Goal: Find specific page/section: Find specific page/section

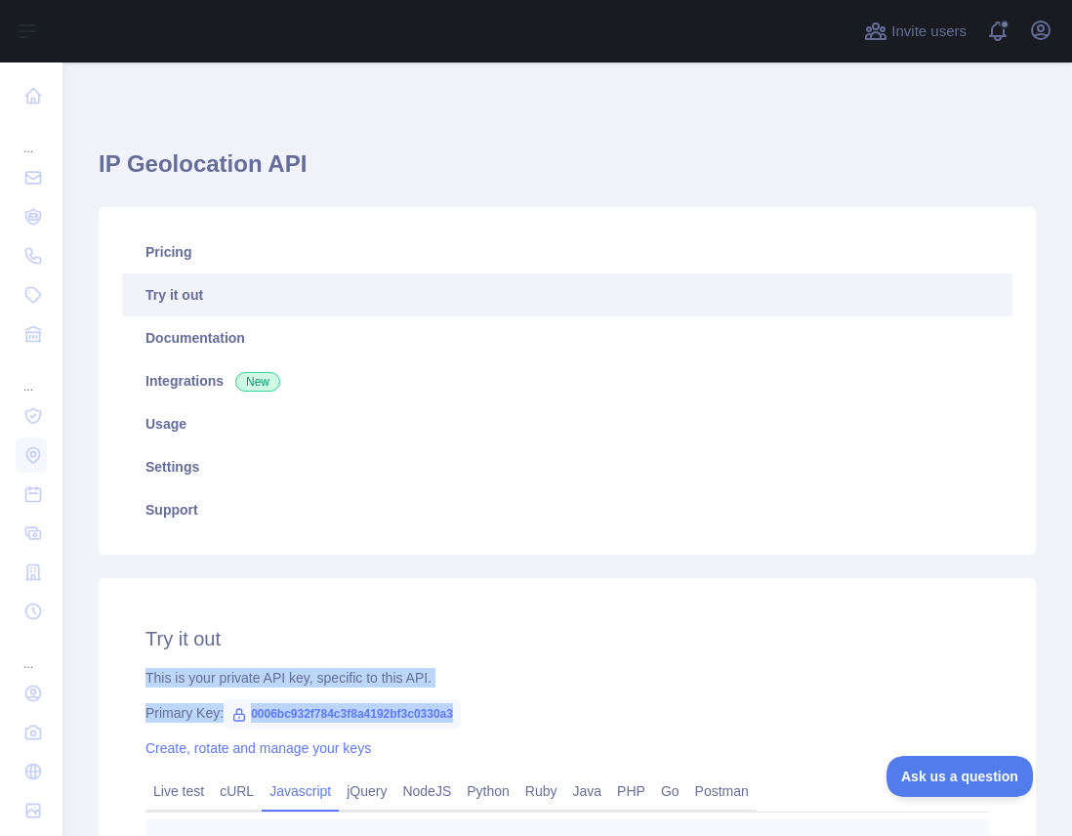
scroll to position [488, 0]
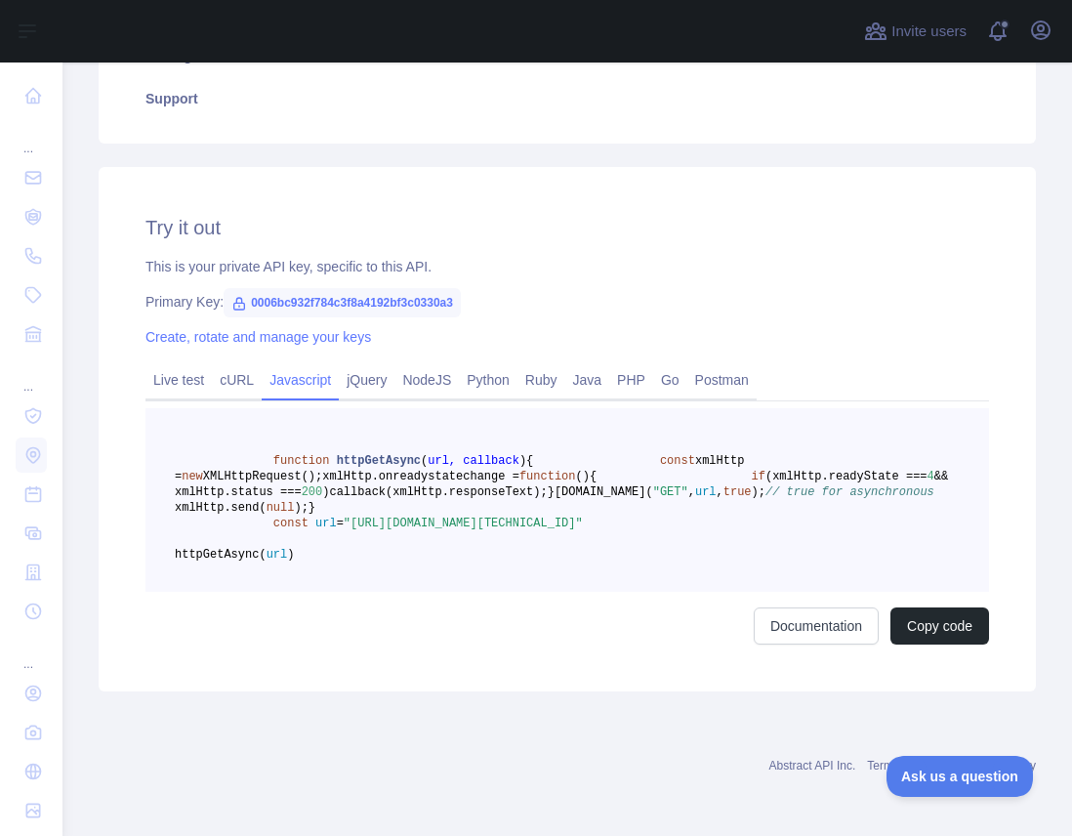
click at [671, 167] on div "Try it out This is your private API key, specific to this API. Primary Key: 000…" at bounding box center [568, 429] width 938 height 524
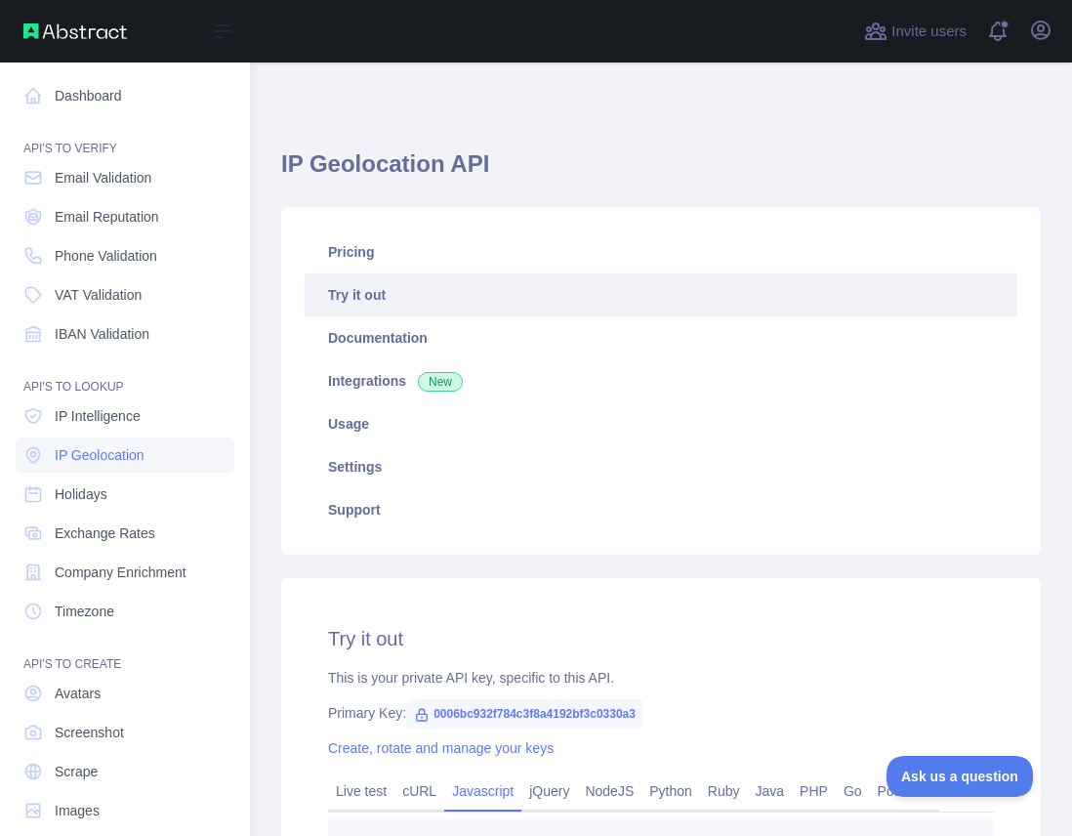
scroll to position [0, 0]
click at [104, 414] on span "IP Intelligence" at bounding box center [98, 416] width 86 height 20
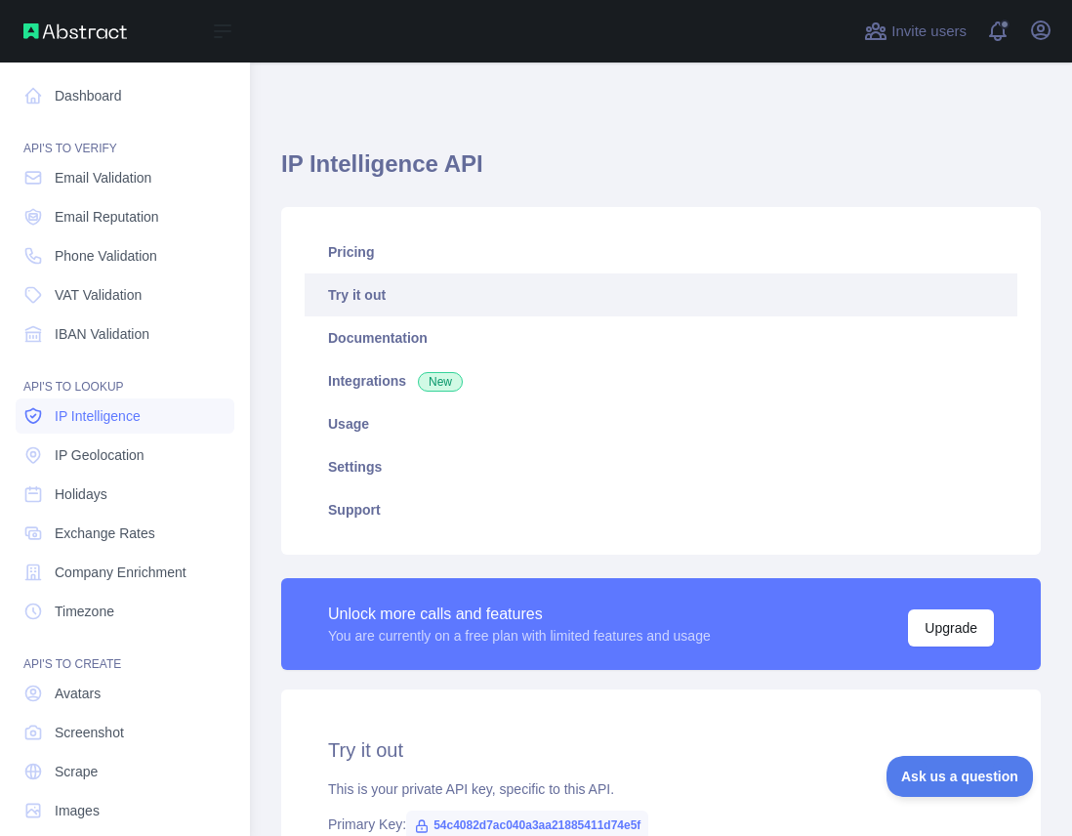
type textarea "**********"
click at [108, 459] on span "IP Geolocation" at bounding box center [100, 455] width 90 height 20
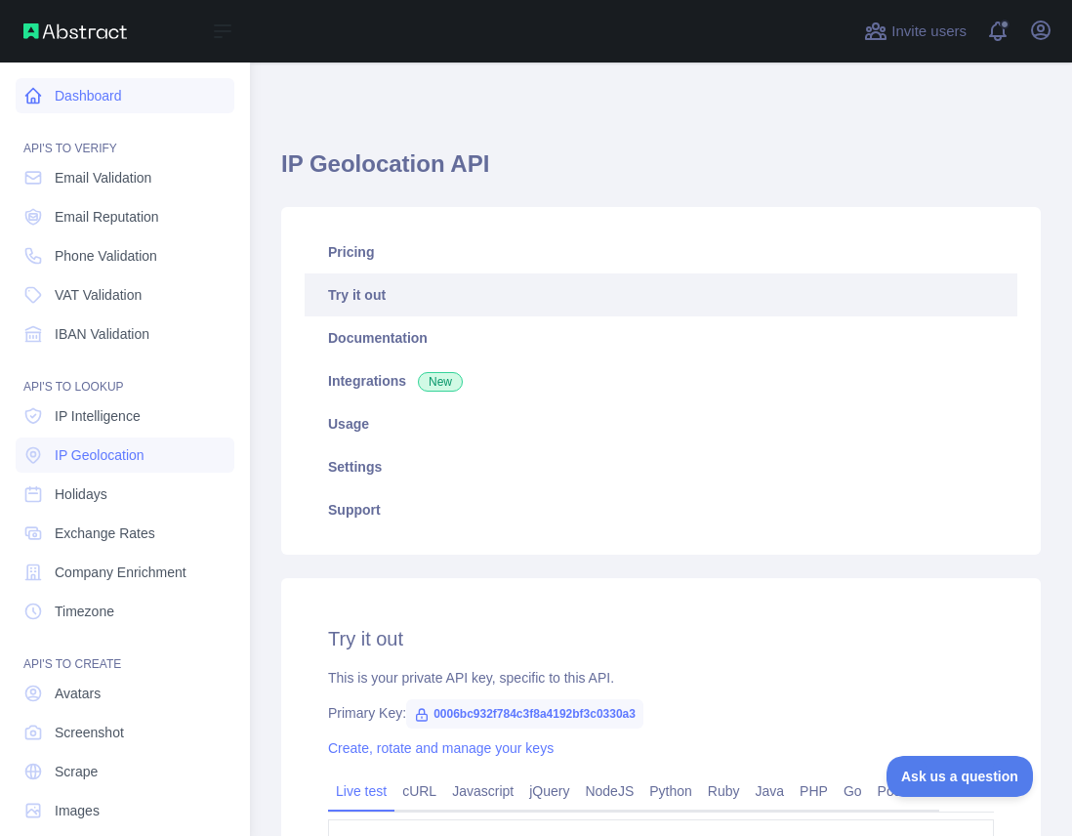
click at [33, 97] on icon at bounding box center [33, 96] width 20 height 20
